Goal: Task Accomplishment & Management: Use online tool/utility

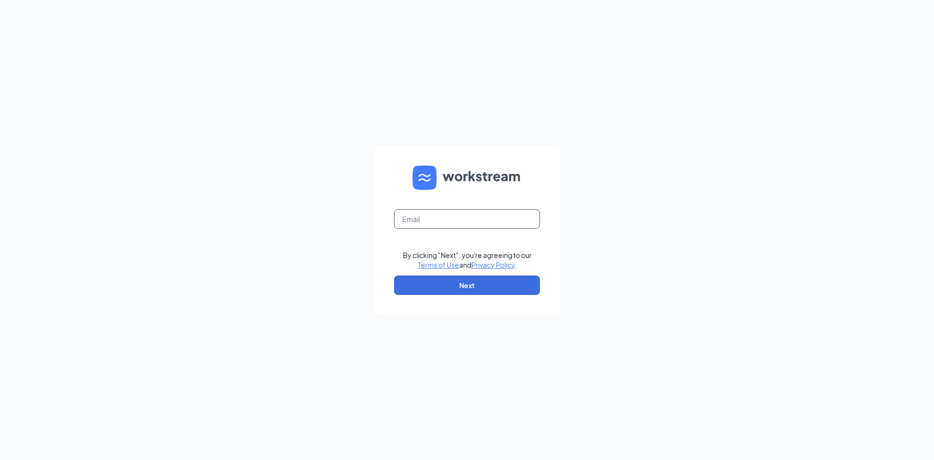
click at [418, 211] on input "text" at bounding box center [467, 218] width 146 height 19
type input "[EMAIL_ADDRESS][DOMAIN_NAME]"
click at [462, 286] on button "Next" at bounding box center [467, 284] width 146 height 19
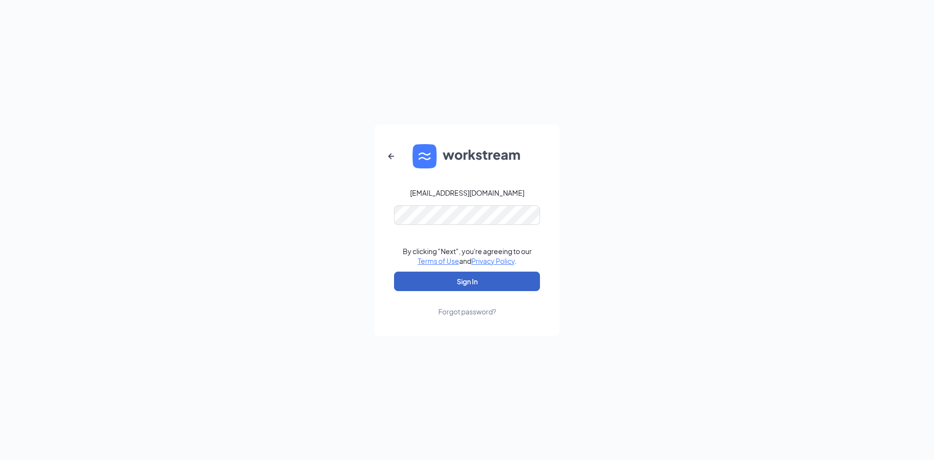
click at [462, 279] on button "Sign In" at bounding box center [467, 281] width 146 height 19
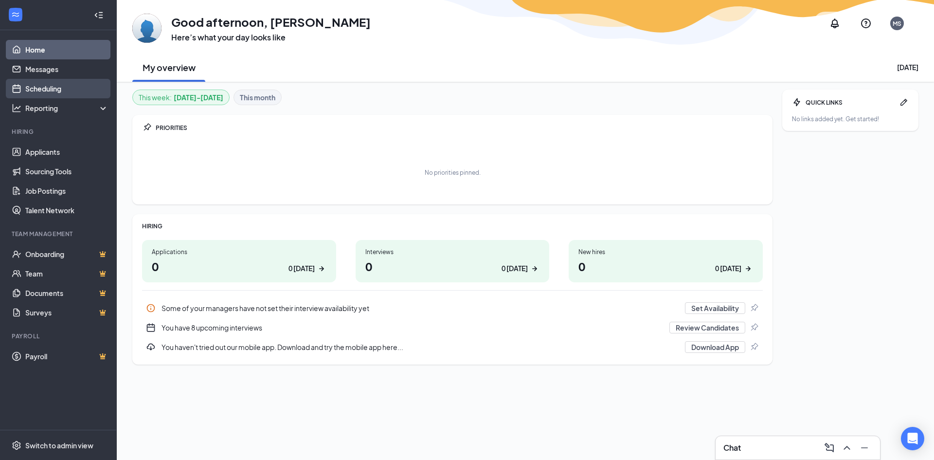
click at [72, 86] on link "Scheduling" at bounding box center [66, 88] width 83 height 19
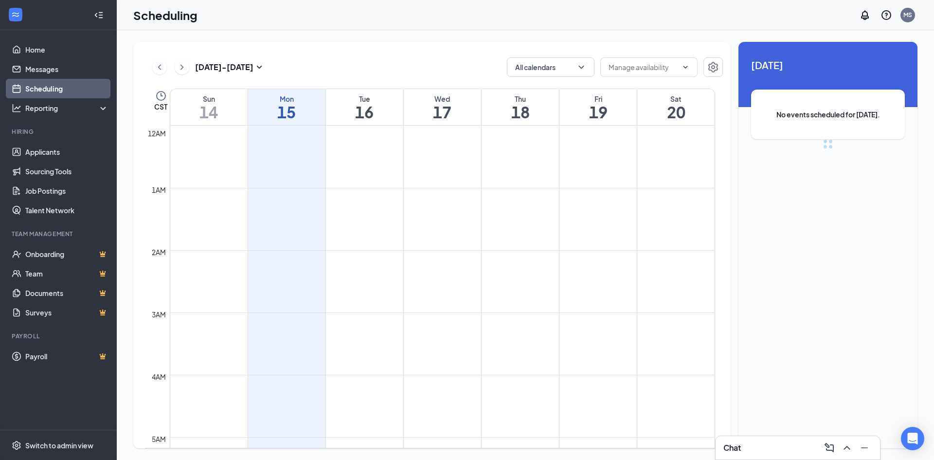
scroll to position [478, 0]
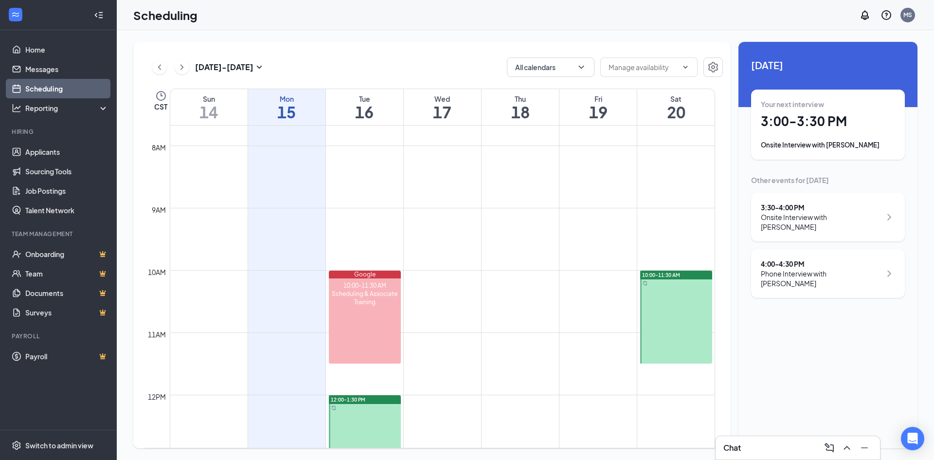
click at [808, 140] on div "Your next interview 3:00 - 3:30 PM Onsite Interview with [PERSON_NAME]" at bounding box center [828, 124] width 134 height 51
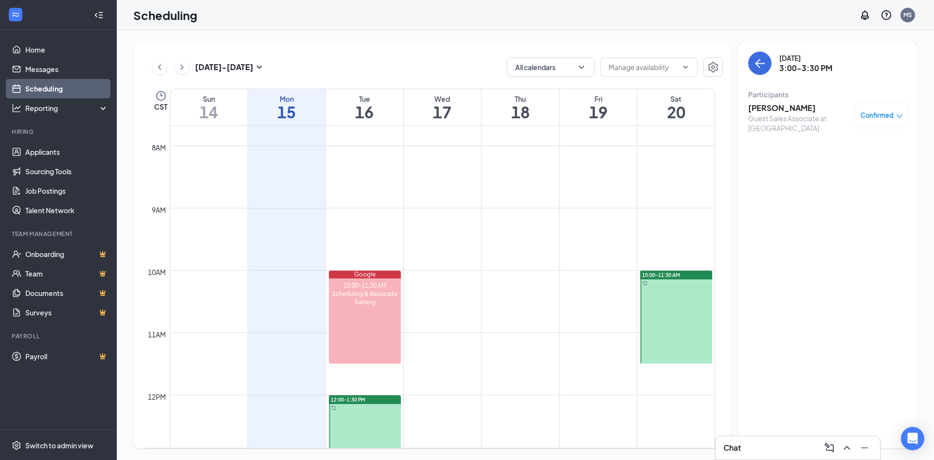
click at [783, 112] on h3 "[PERSON_NAME]" at bounding box center [799, 108] width 102 height 11
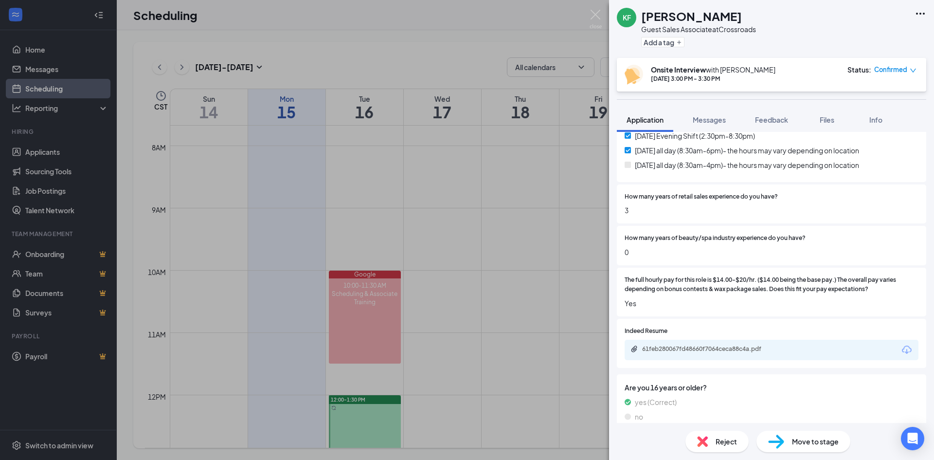
scroll to position [328, 0]
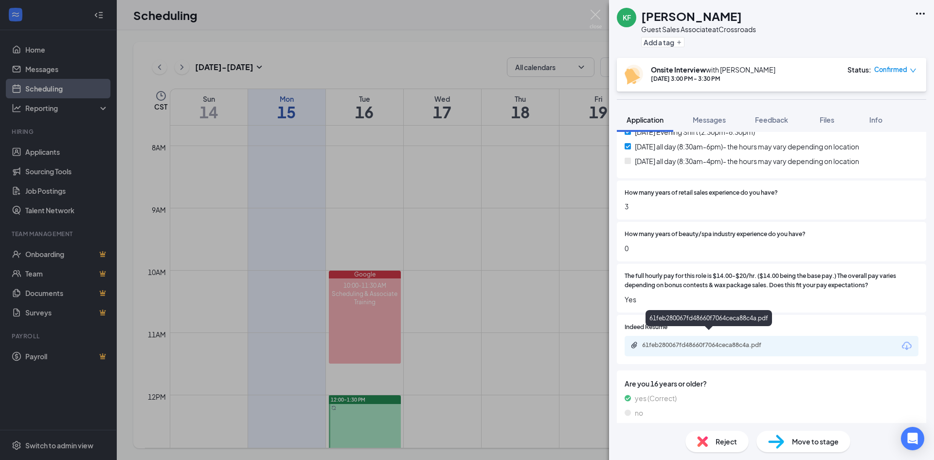
click at [756, 341] on div "61feb280067fd48660f7064ceca88c4a.pdf" at bounding box center [710, 345] width 136 height 8
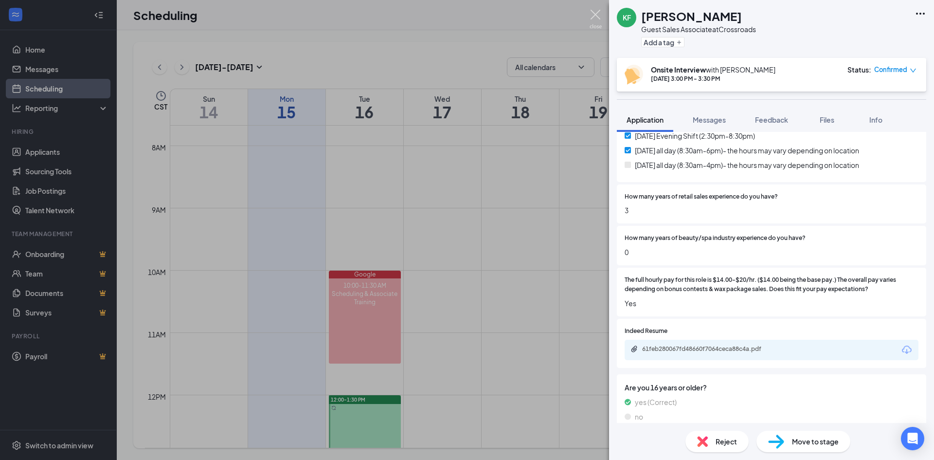
click at [595, 16] on img at bounding box center [596, 19] width 12 height 19
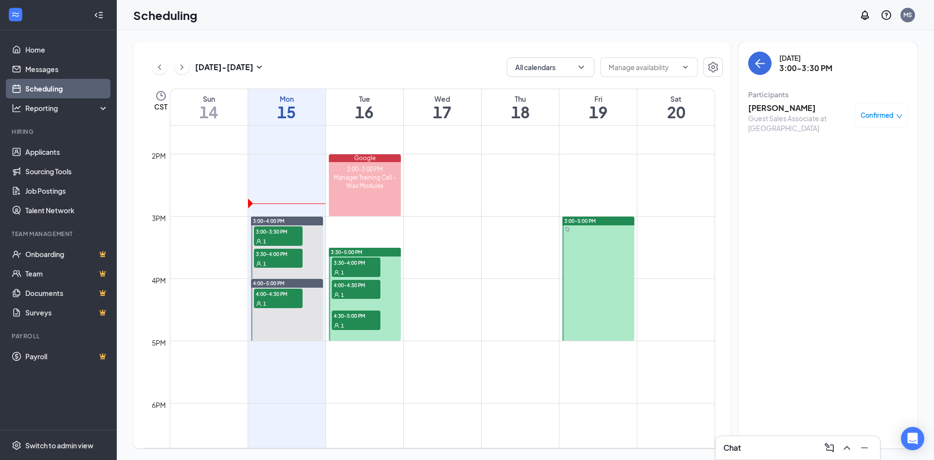
scroll to position [868, 0]
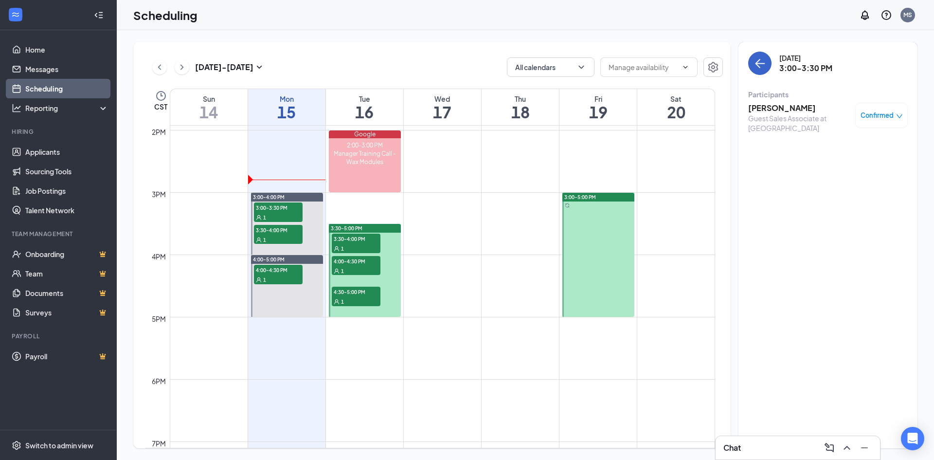
click at [757, 63] on icon "ArrowLeft" at bounding box center [760, 63] width 9 height 1
